Goal: Task Accomplishment & Management: Manage account settings

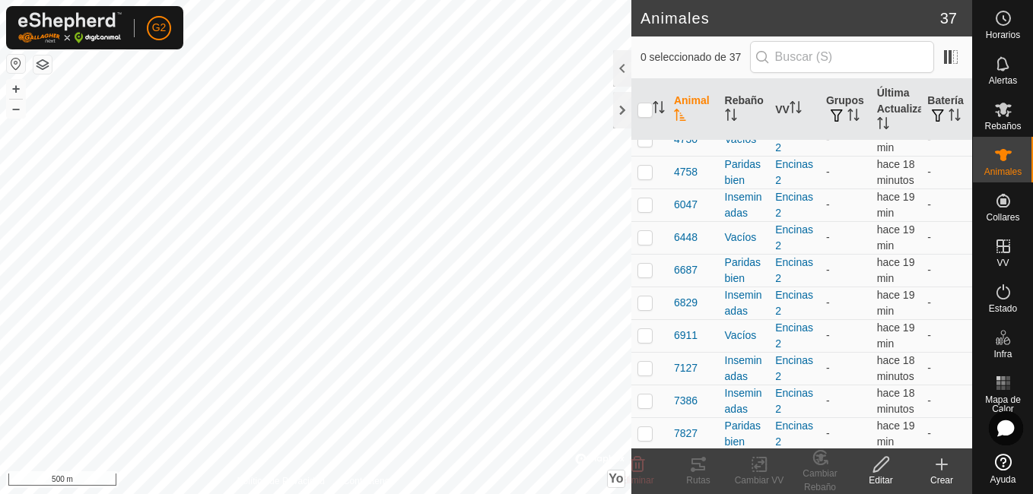
scroll to position [279, 0]
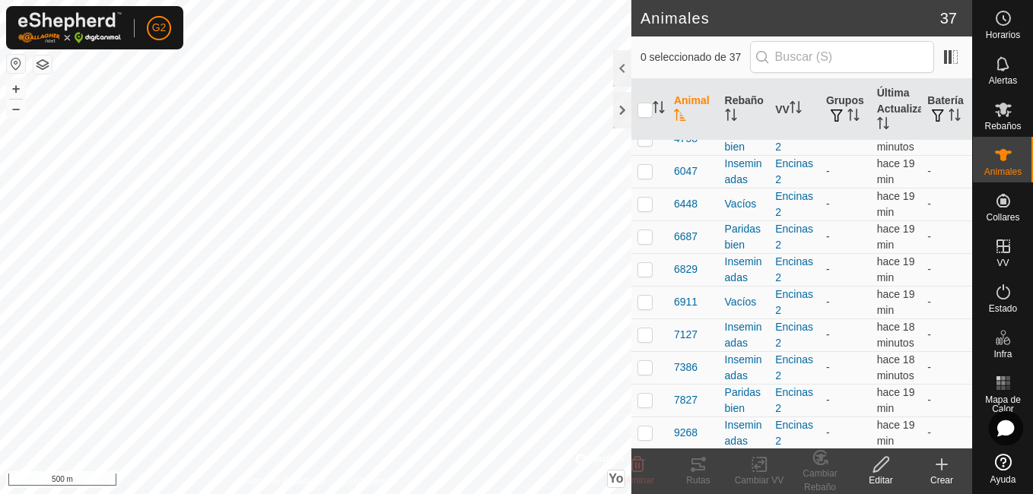
click at [682, 110] on icon "Activar para ordenar" at bounding box center [680, 115] width 12 height 12
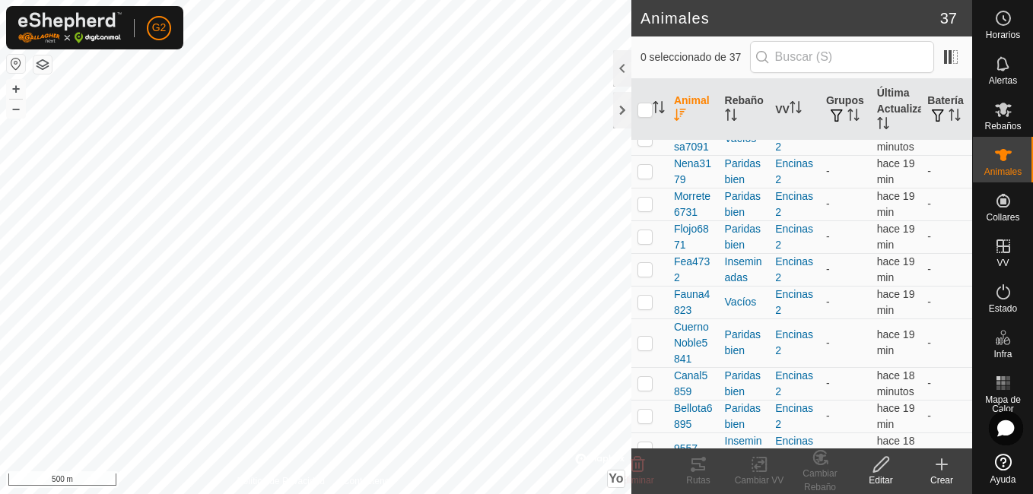
scroll to position [0, 0]
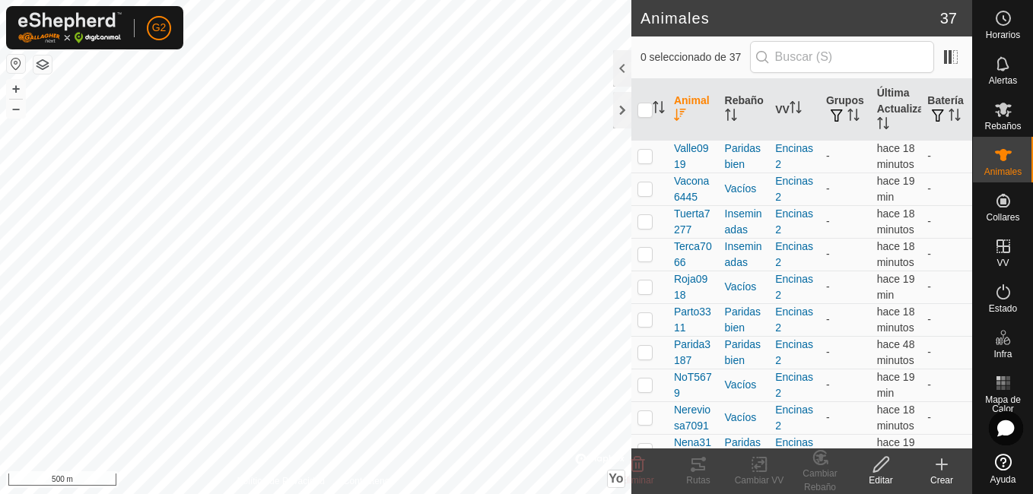
click at [682, 110] on icon "Activar para ordenar" at bounding box center [680, 115] width 12 height 12
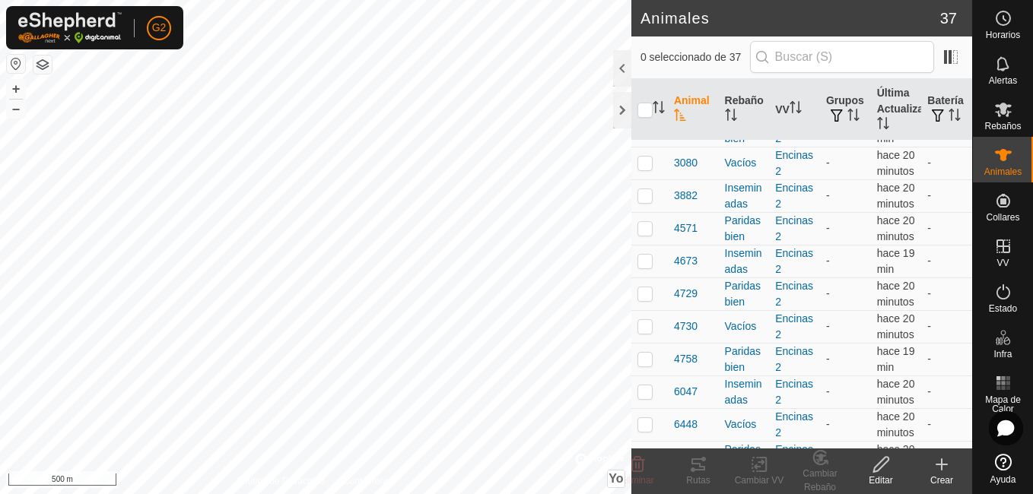
scroll to position [67, 0]
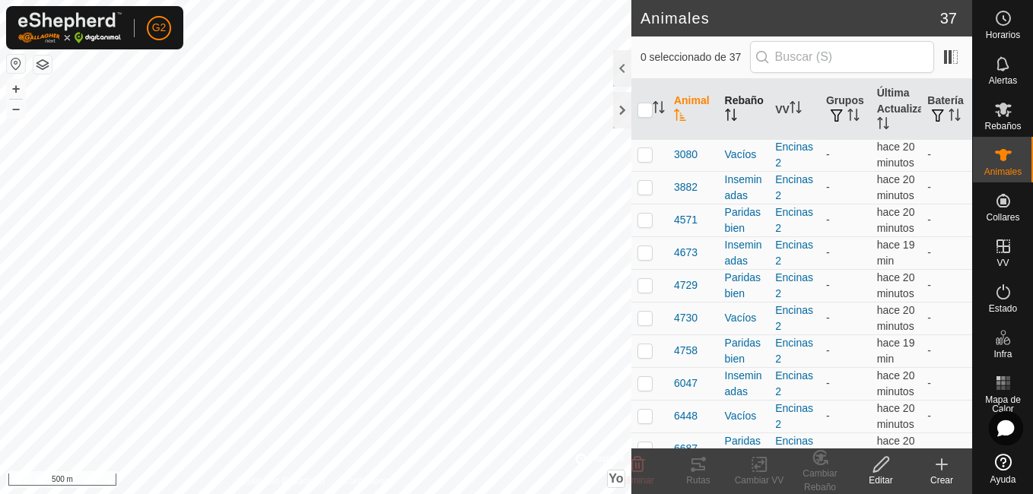
click at [726, 108] on th "Rebaño" at bounding box center [744, 110] width 51 height 62
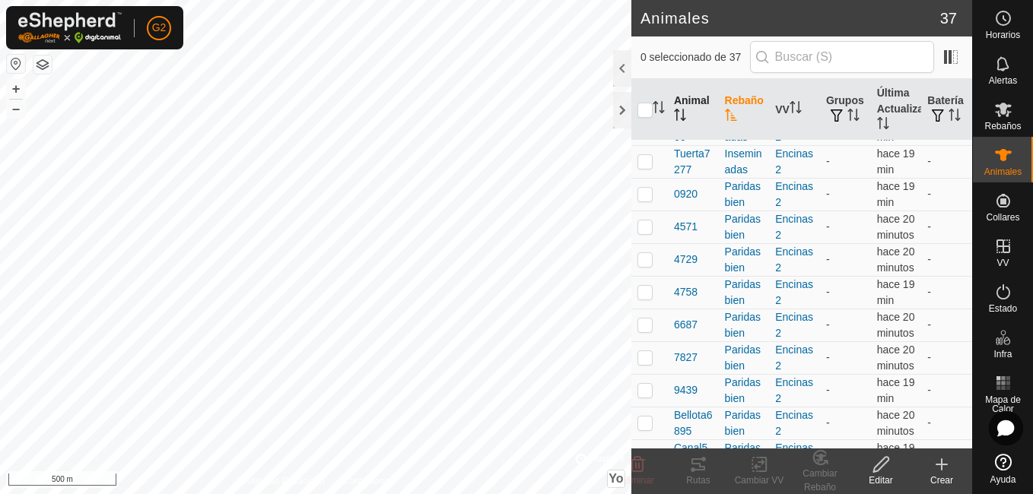
scroll to position [359, 0]
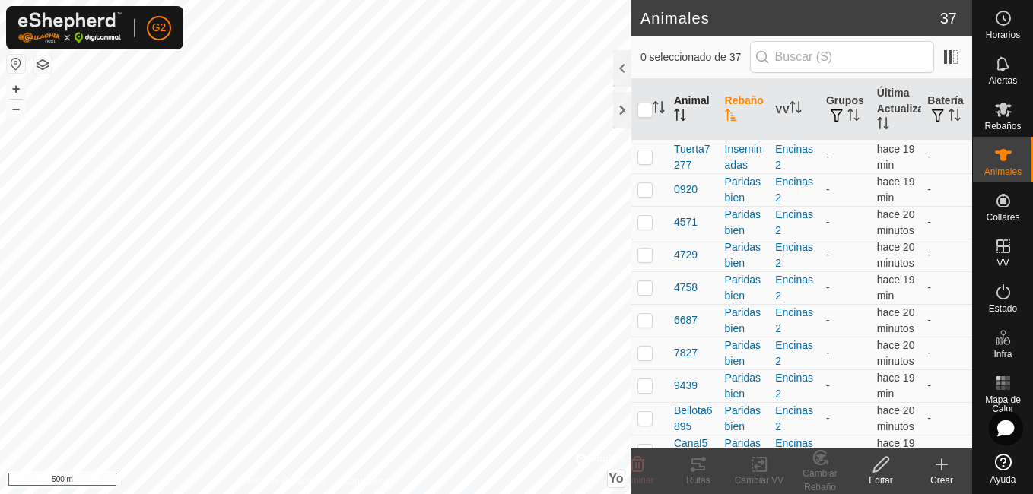
click at [642, 32] on p-checkbox at bounding box center [644, 26] width 15 height 12
checkbox input "true"
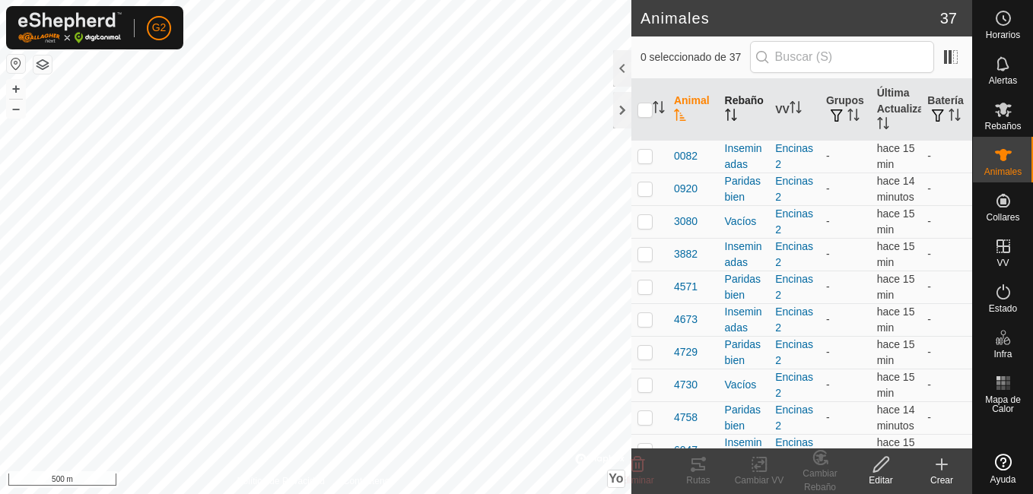
click at [683, 111] on icon "Activar para ordenar" at bounding box center [680, 115] width 12 height 12
click at [745, 111] on th "Rebaño" at bounding box center [744, 110] width 51 height 62
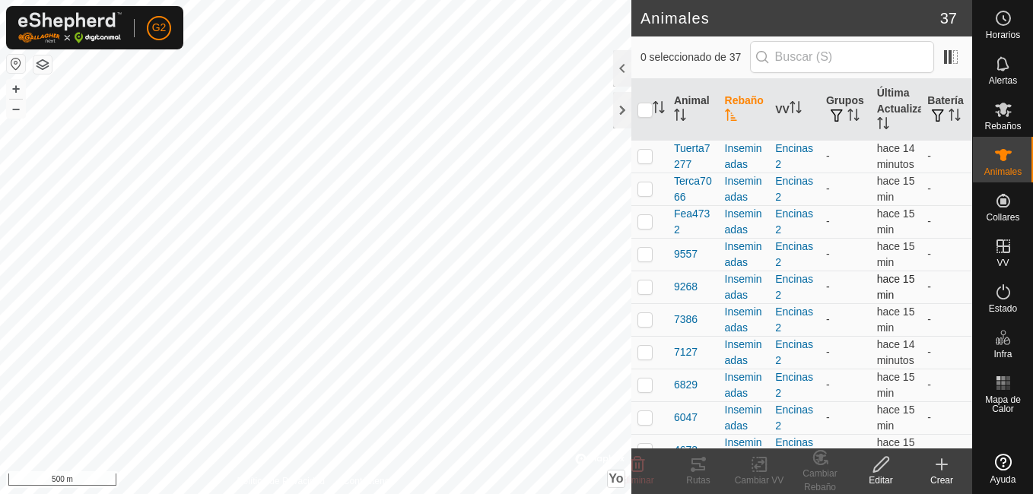
click at [642, 293] on p-checkbox at bounding box center [644, 287] width 15 height 12
click at [818, 469] on div "Cambiar Rebaño" at bounding box center [820, 480] width 61 height 27
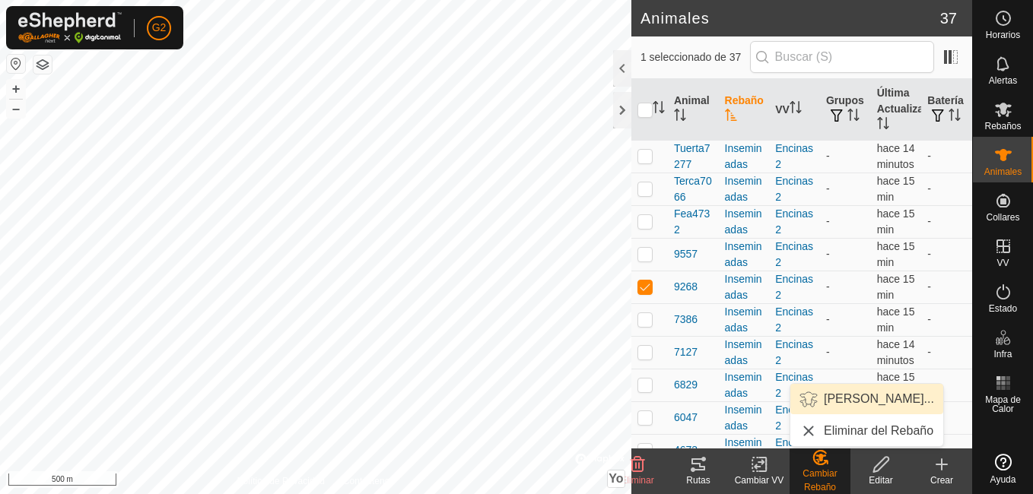
click at [856, 392] on link "Elegir Rebaño..." at bounding box center [866, 399] width 153 height 30
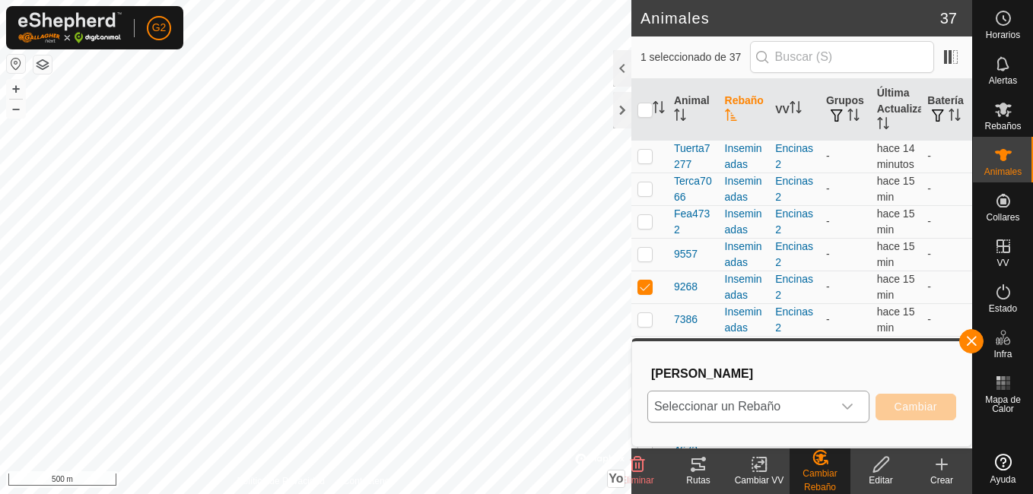
click at [837, 417] on div "Disparador desplegable" at bounding box center [847, 407] width 30 height 30
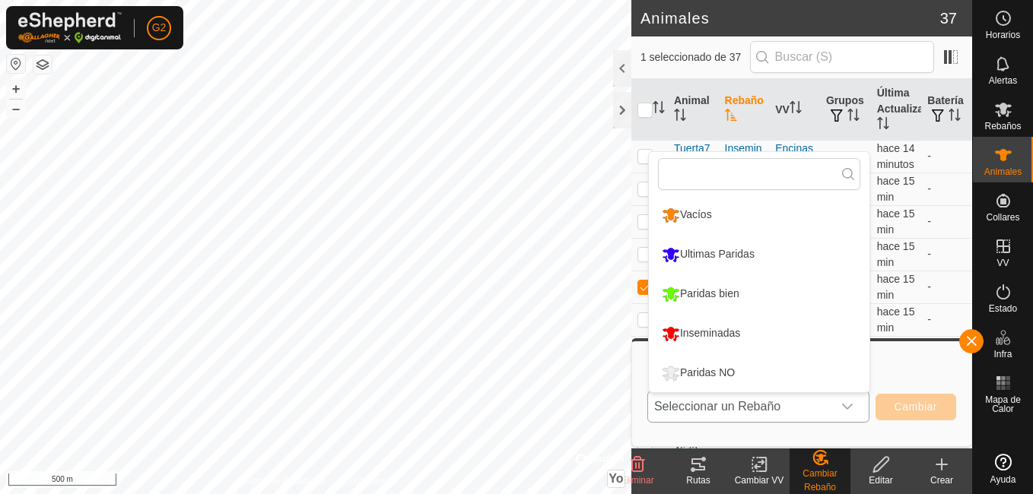
click at [746, 249] on font "Ultimas Paridas" at bounding box center [717, 254] width 75 height 12
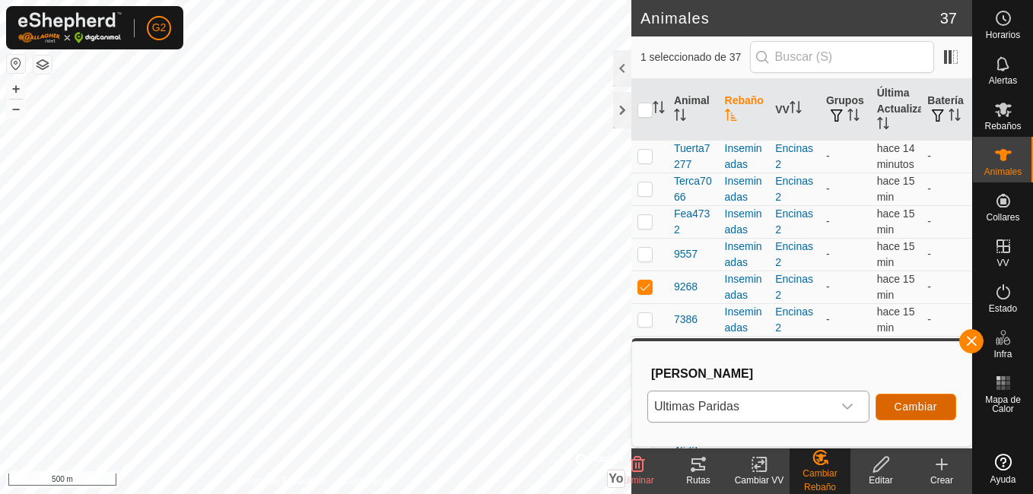
click at [900, 399] on button "Cambiar" at bounding box center [915, 407] width 81 height 27
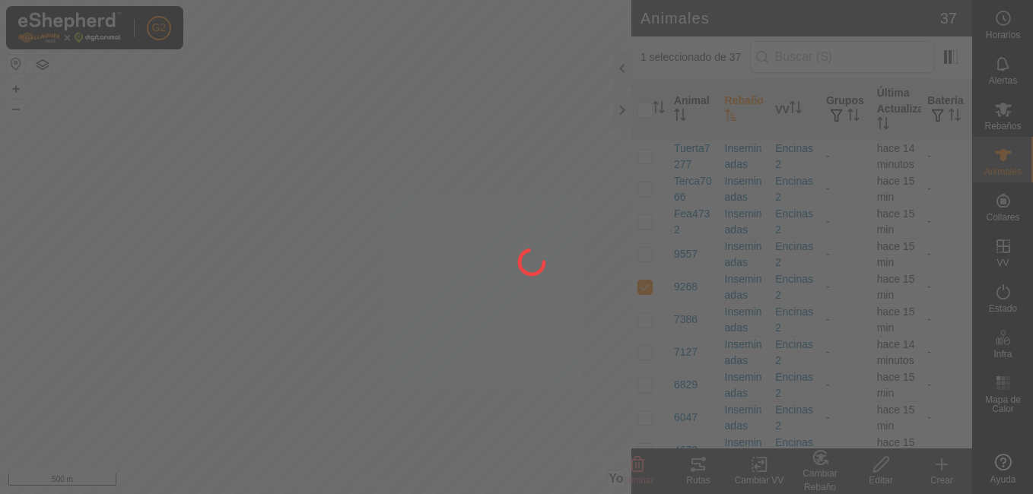
checkbox input "false"
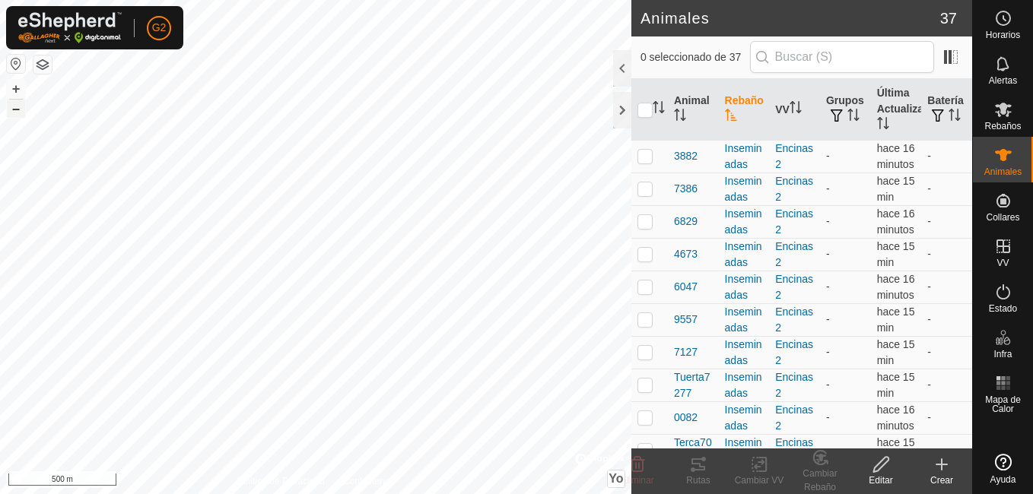
click at [14, 107] on button "–" at bounding box center [16, 109] width 18 height 18
click at [12, 65] on button "button" at bounding box center [16, 64] width 18 height 18
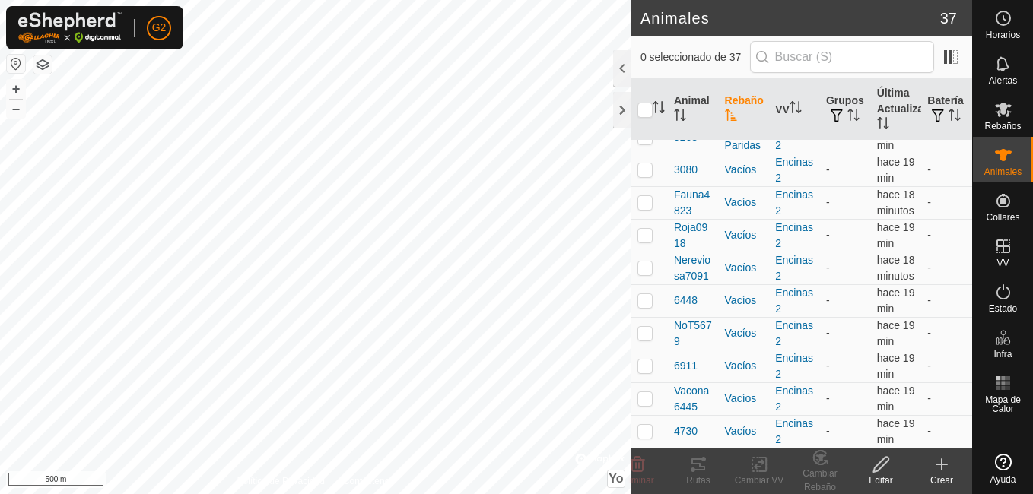
scroll to position [1078, 0]
